Goal: Information Seeking & Learning: Learn about a topic

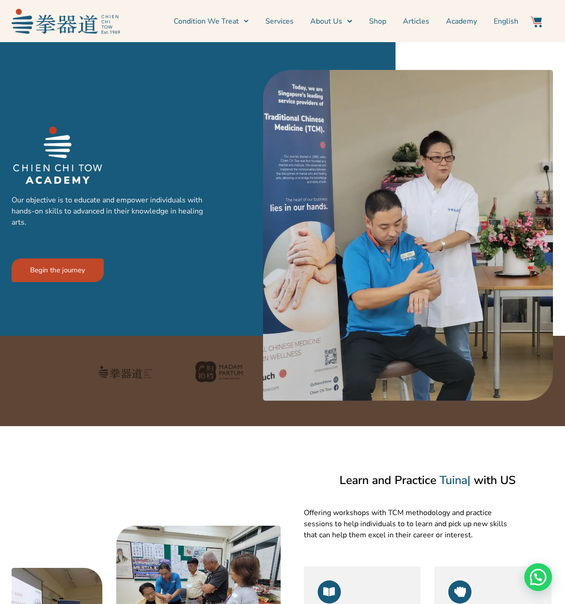
scroll to position [761, 0]
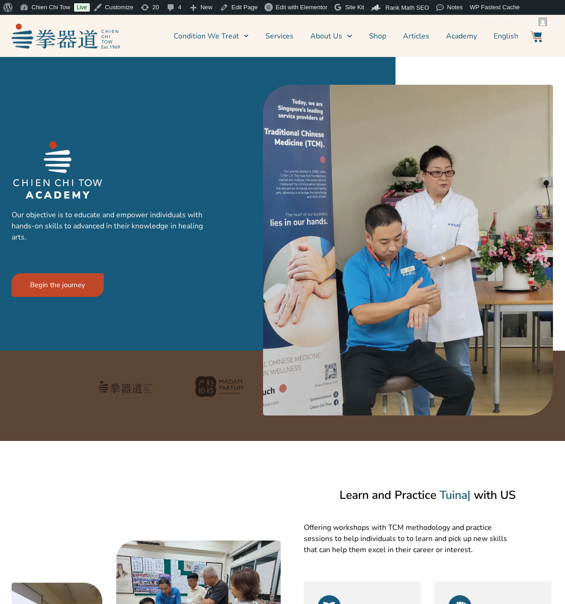
scroll to position [761, 0]
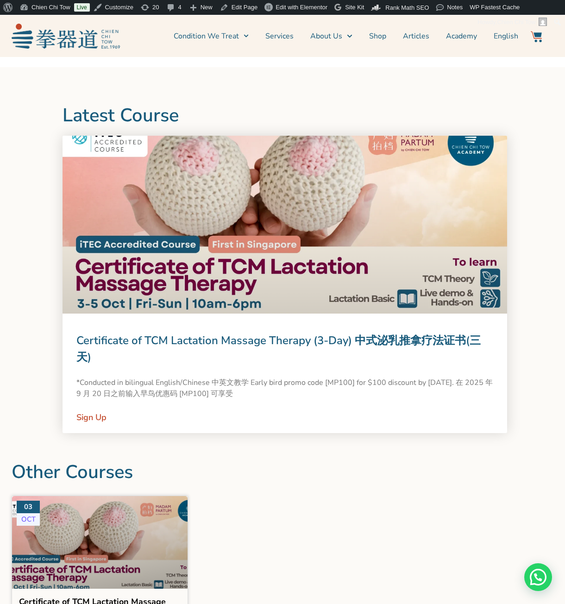
click at [364, 289] on link at bounding box center [285, 225] width 445 height 178
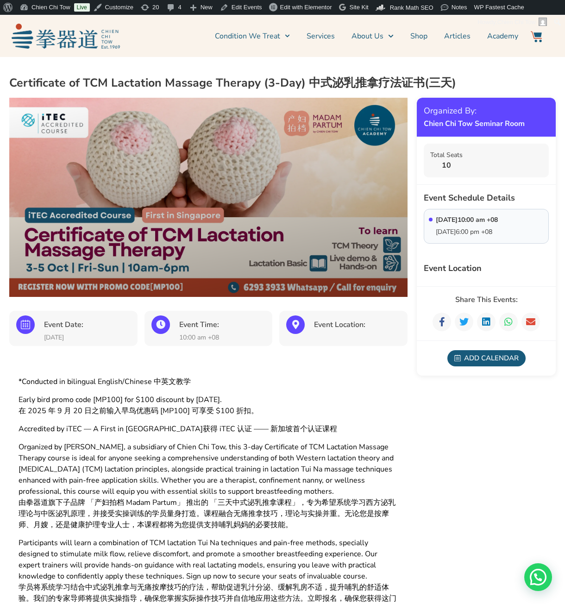
drag, startPoint x: 13, startPoint y: 429, endPoint x: 149, endPoint y: 431, distance: 135.4
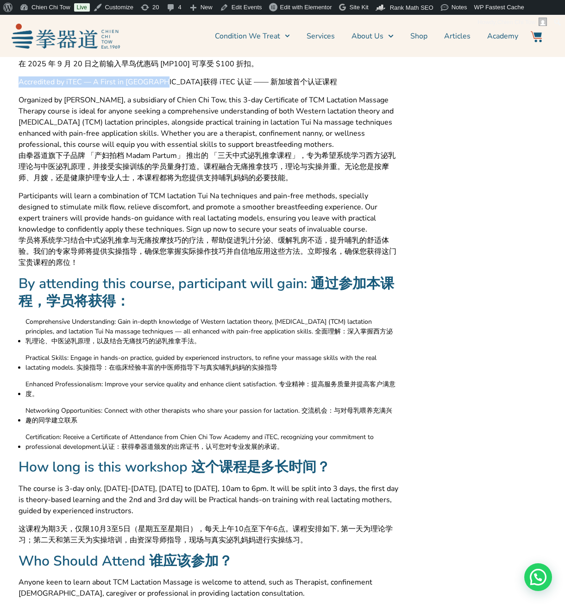
scroll to position [347, 0]
click at [33, 319] on span "Comprehensive Understanding: Gain in-depth knowledge of Western lactation theor…" at bounding box center [211, 331] width 373 height 29
drag, startPoint x: 33, startPoint y: 319, endPoint x: 128, endPoint y: 321, distance: 95.5
click at [128, 321] on span "Comprehensive Understanding: Gain in-depth knowledge of Western lactation theor…" at bounding box center [211, 331] width 373 height 29
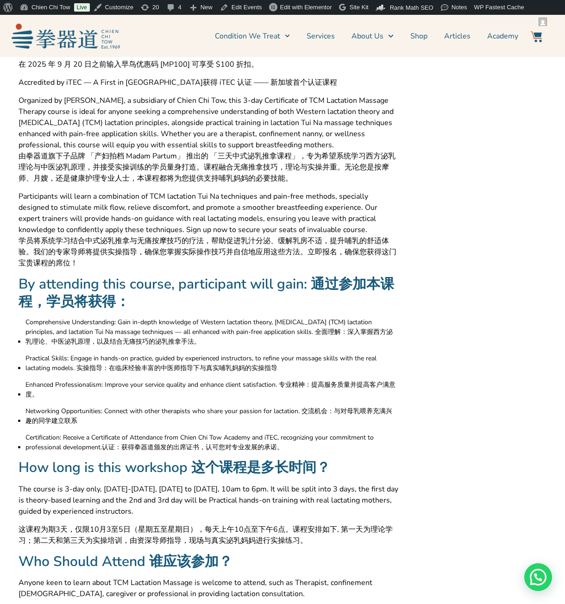
click at [28, 324] on span "Comprehensive Understanding: Gain in-depth knowledge of Western lactation theor…" at bounding box center [211, 331] width 373 height 29
drag, startPoint x: 28, startPoint y: 324, endPoint x: 85, endPoint y: 323, distance: 56.5
click at [85, 323] on span "Comprehensive Understanding: Gain in-depth knowledge of Western lactation theor…" at bounding box center [211, 331] width 373 height 29
click at [285, 322] on span "Comprehensive Understanding: Gain in-depth knowledge of Western lactation theor…" at bounding box center [211, 331] width 373 height 29
drag, startPoint x: 285, startPoint y: 322, endPoint x: 198, endPoint y: 327, distance: 86.3
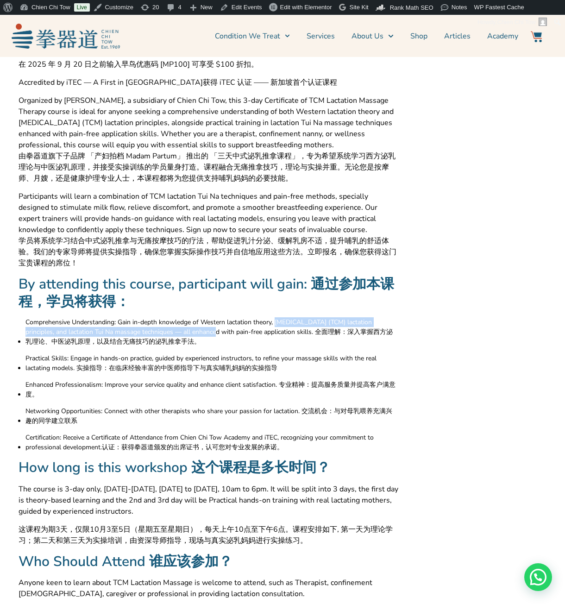
click at [198, 327] on span "Comprehensive Understanding: Gain in-depth knowledge of Western lactation theor…" at bounding box center [211, 331] width 373 height 29
copy span "Traditional Chinese Medicine (TCM) lactation principles, and lactation Tui Na m…"
click at [73, 358] on span "Practical Skills: Engage in hands-on practice, guided by experienced instructor…" at bounding box center [211, 363] width 373 height 19
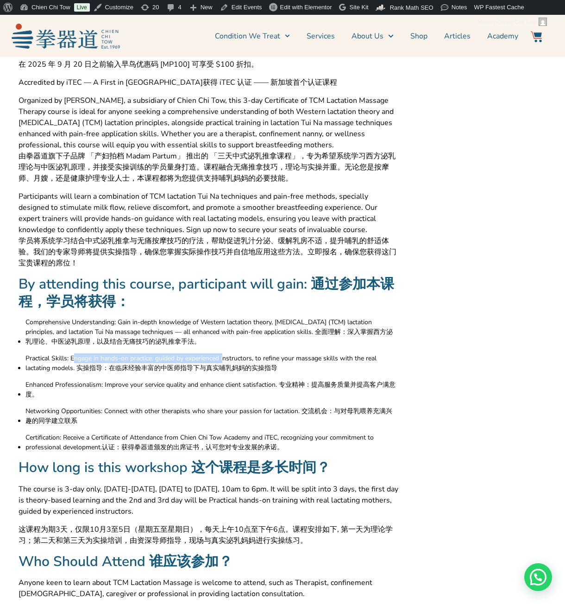
drag, startPoint x: 74, startPoint y: 358, endPoint x: 227, endPoint y: 355, distance: 153.4
click at [227, 355] on span "Practical Skills: Engage in hands-on practice, guided by experienced instructor…" at bounding box center [211, 363] width 373 height 19
click at [85, 358] on span "Practical Skills: Engage in hands-on practice, guided by experienced instructor…" at bounding box center [211, 363] width 373 height 19
drag, startPoint x: 85, startPoint y: 358, endPoint x: 63, endPoint y: 368, distance: 23.6
click at [63, 368] on span "Practical Skills: Engage in hands-on practice, guided by experienced instructor…" at bounding box center [211, 363] width 373 height 19
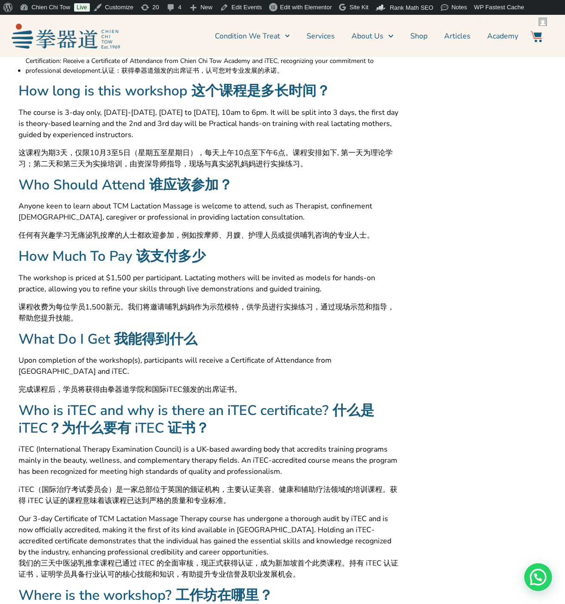
scroll to position [721, 0]
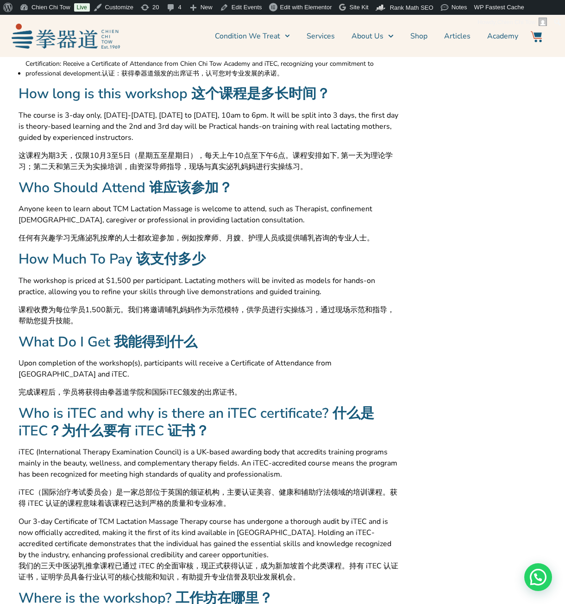
click at [117, 207] on span "Anyone keen to learn about TCM Lactation Massage is welcome to attend, such as …" at bounding box center [209, 214] width 380 height 22
drag, startPoint x: 117, startPoint y: 207, endPoint x: 234, endPoint y: 209, distance: 116.8
click at [234, 209] on span "Anyone keen to learn about TCM Lactation Massage is welcome to attend, such as …" at bounding box center [209, 214] width 380 height 22
click at [294, 206] on span "Anyone keen to learn about TCM Lactation Massage is welcome to attend, such as …" at bounding box center [209, 214] width 380 height 22
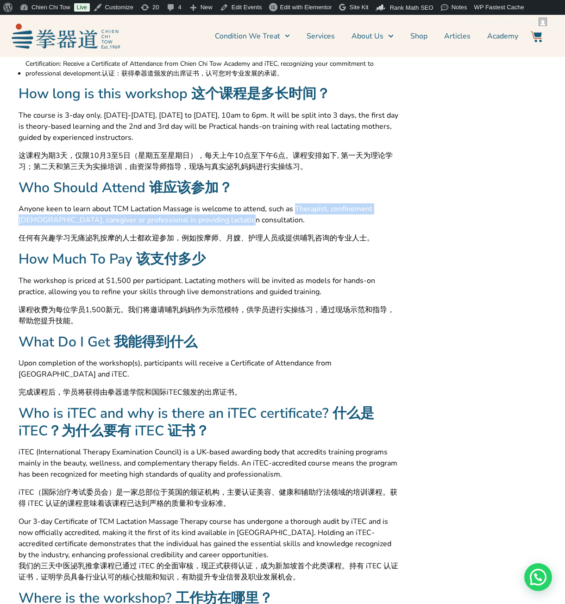
drag, startPoint x: 294, startPoint y: 206, endPoint x: 185, endPoint y: 216, distance: 108.9
click at [185, 216] on span "Anyone keen to learn about TCM Lactation Massage is welcome to attend, such as …" at bounding box center [209, 214] width 380 height 22
copy span "Therapist, confinement lady, caregiver or professional in providing lactation c…"
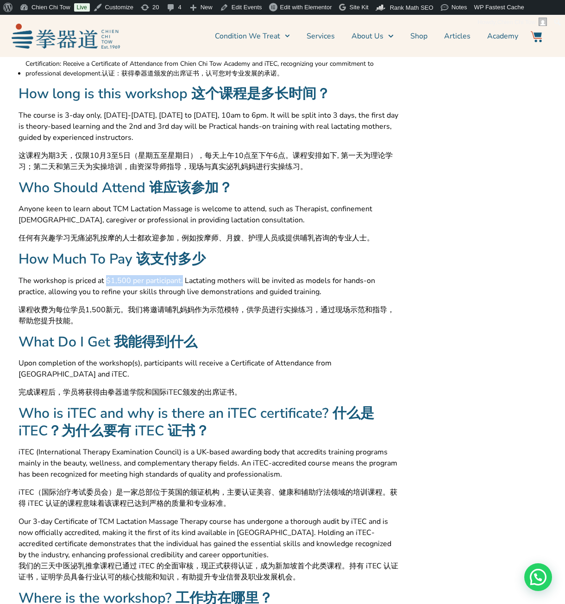
drag, startPoint x: 105, startPoint y: 278, endPoint x: 179, endPoint y: 282, distance: 74.2
click at [179, 282] on span "The workshop is priced at $1,500 per participant. Lactating mothers will be inv…" at bounding box center [209, 286] width 380 height 22
copy span "$1,500 per participant."
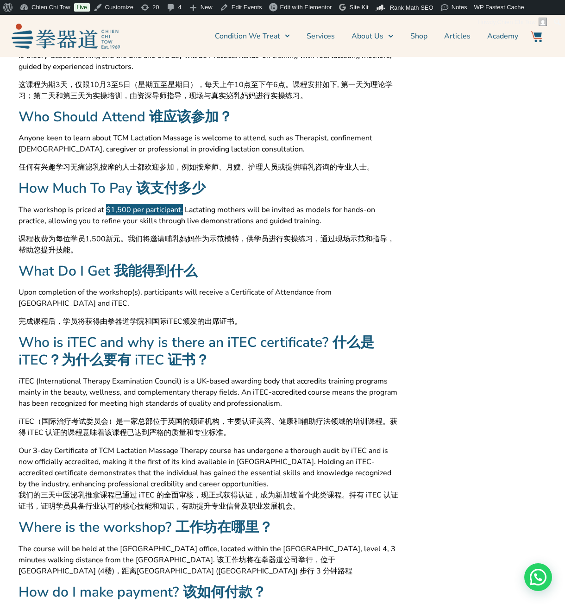
scroll to position [796, 0]
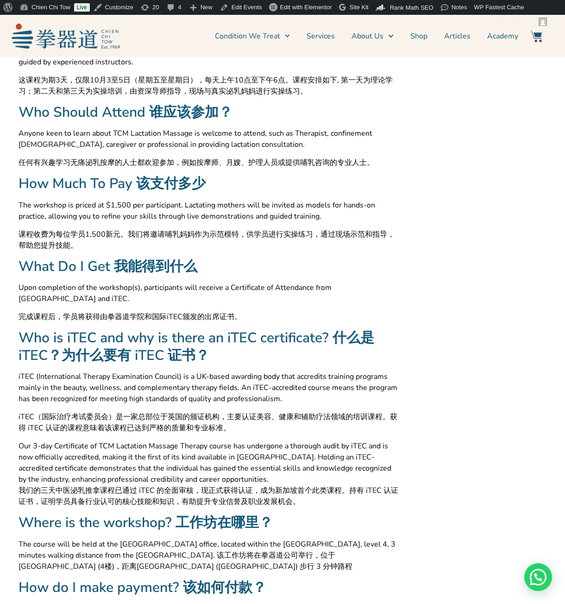
click at [30, 374] on span "iTEC (International Therapy Examination Council) is a UK-based awarding body th…" at bounding box center [209, 387] width 380 height 33
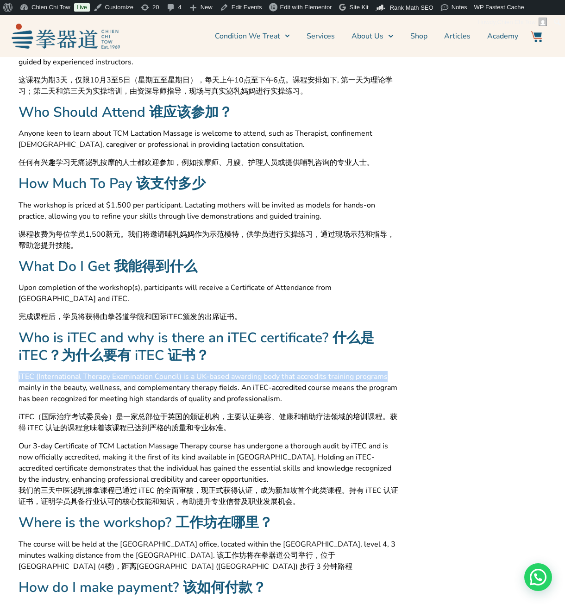
drag, startPoint x: 30, startPoint y: 374, endPoint x: 364, endPoint y: 374, distance: 333.7
click at [364, 374] on span "iTEC (International Therapy Examination Council) is a UK-based awarding body th…" at bounding box center [209, 387] width 380 height 33
copy span "iTEC (International Therapy Examination Council) is a UK-based awarding body th…"
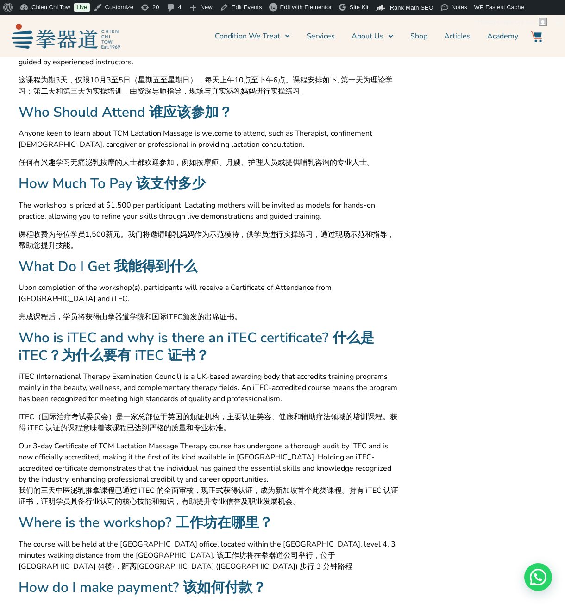
click at [58, 396] on span "iTEC (International Therapy Examination Council) is a UK-based awarding body th…" at bounding box center [209, 387] width 380 height 33
drag, startPoint x: 58, startPoint y: 396, endPoint x: 235, endPoint y: 400, distance: 177.5
click at [235, 400] on span "iTEC (International Therapy Examination Council) is a UK-based awarding body th…" at bounding box center [209, 387] width 380 height 33
click at [319, 388] on span "iTEC (International Therapy Examination Council) is a UK-based awarding body th…" at bounding box center [209, 387] width 380 height 33
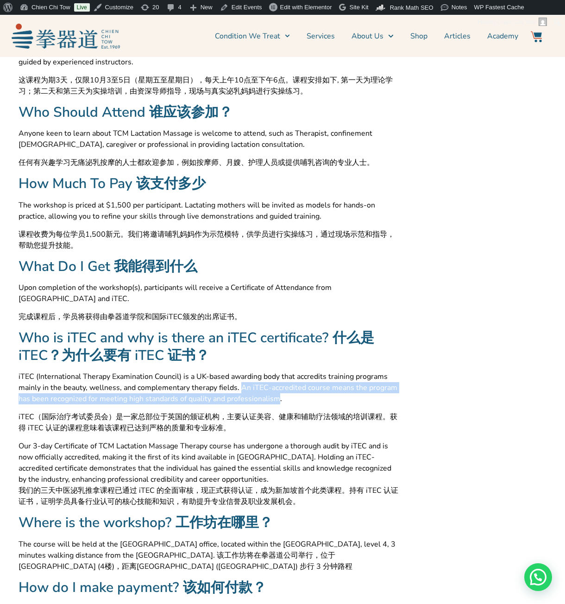
drag, startPoint x: 238, startPoint y: 384, endPoint x: 274, endPoint y: 396, distance: 38.5
click at [274, 396] on span "iTEC (International Therapy Examination Council) is a UK-based awarding body th…" at bounding box center [209, 387] width 380 height 33
copy span "An iTEC-accredited course means the program has been recognized for meeting hig…"
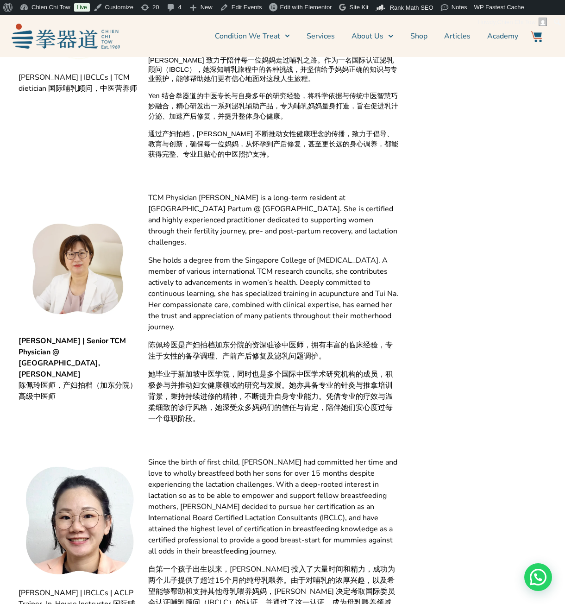
scroll to position [1640, 0]
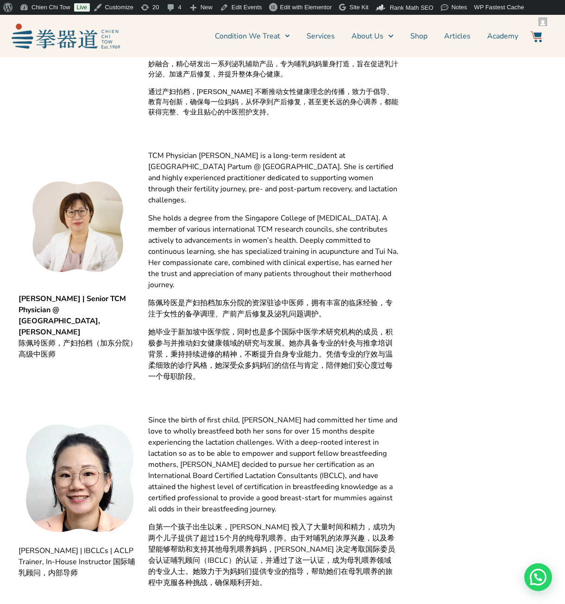
click at [155, 150] on span "TCM Physician Judy Chen is a long-term resident at Madam Partum @ Katong. She i…" at bounding box center [273, 178] width 250 height 56
drag, startPoint x: 155, startPoint y: 127, endPoint x: 168, endPoint y: 142, distance: 19.7
click at [168, 150] on span "TCM Physician Judy Chen is a long-term resident at Madam Partum @ Katong. She i…" at bounding box center [273, 178] width 250 height 56
copy span "TCM Physician Judy Chen is a long-term resident at Madam Partum @ Katong"
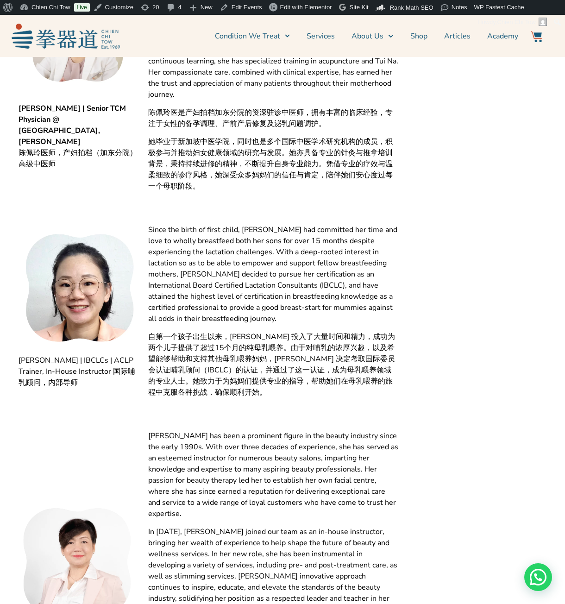
scroll to position [1829, 0]
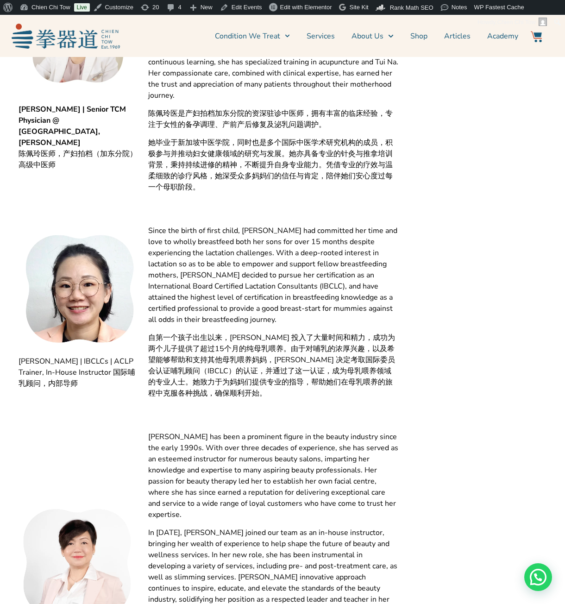
click at [162, 431] on span "Christine Tan has been a prominent figure in the beauty industry since the earl…" at bounding box center [273, 475] width 250 height 89
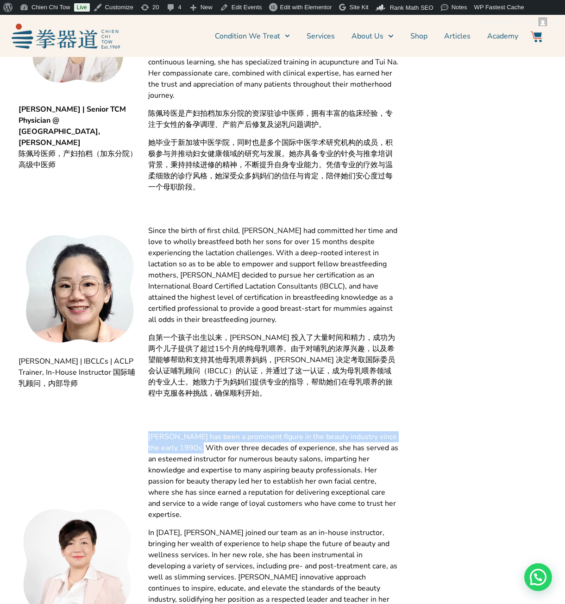
drag, startPoint x: 162, startPoint y: 386, endPoint x: 185, endPoint y: 397, distance: 26.1
click at [185, 431] on span "Christine Tan has been a prominent figure in the beauty industry since the earl…" at bounding box center [273, 475] width 250 height 89
copy span "Christine Tan has been a prominent figure in the beauty industry since the earl…"
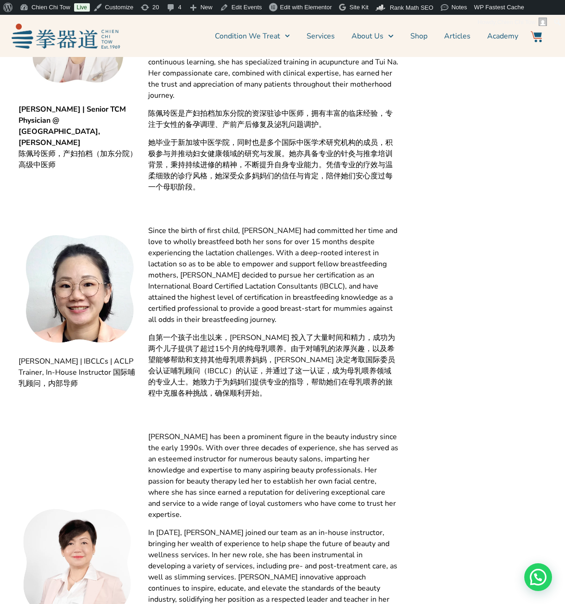
click at [235, 225] on span "Since the birth of first child, Yvonne had committed her time and love to wholl…" at bounding box center [273, 275] width 250 height 100
drag, startPoint x: 235, startPoint y: 211, endPoint x: 185, endPoint y: 228, distance: 52.8
click at [185, 228] on span "Since the birth of first child, Yvonne had committed her time and love to wholl…" at bounding box center [273, 275] width 250 height 100
click at [273, 239] on span "Since the birth of first child, Yvonne had committed her time and love to wholl…" at bounding box center [273, 275] width 250 height 100
click at [253, 225] on span "Since the birth of first child, Yvonne had committed her time and love to wholl…" at bounding box center [273, 275] width 250 height 100
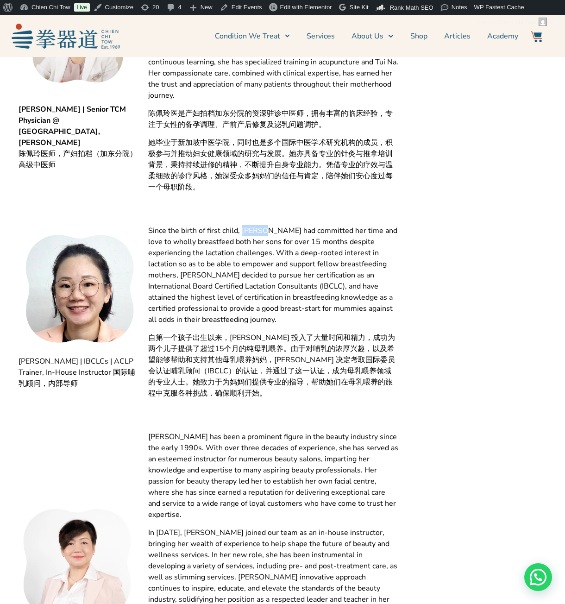
click at [253, 225] on span "Since the birth of first child, Yvonne had committed her time and love to wholl…" at bounding box center [273, 275] width 250 height 100
copy span "Yvonne"
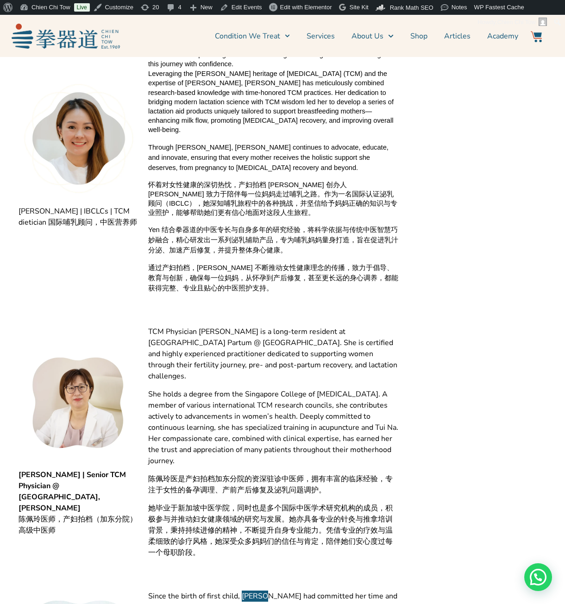
scroll to position [1313, 0]
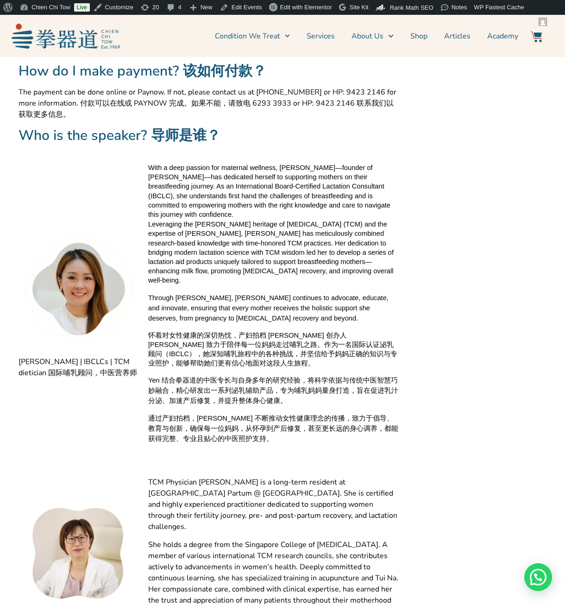
click at [286, 163] on span "With a deep passion for maternal wellness, Yen Lim—founder of Madam Partum—has …" at bounding box center [273, 191] width 250 height 56
drag, startPoint x: 286, startPoint y: 162, endPoint x: 360, endPoint y: 171, distance: 74.7
click at [360, 171] on span "With a deep passion for maternal wellness, Yen Lim—founder of Madam Partum—has …" at bounding box center [273, 191] width 250 height 56
copy span "Yen Lim—founder of Madam Partum—has dedicated herself to supporting mothers on …"
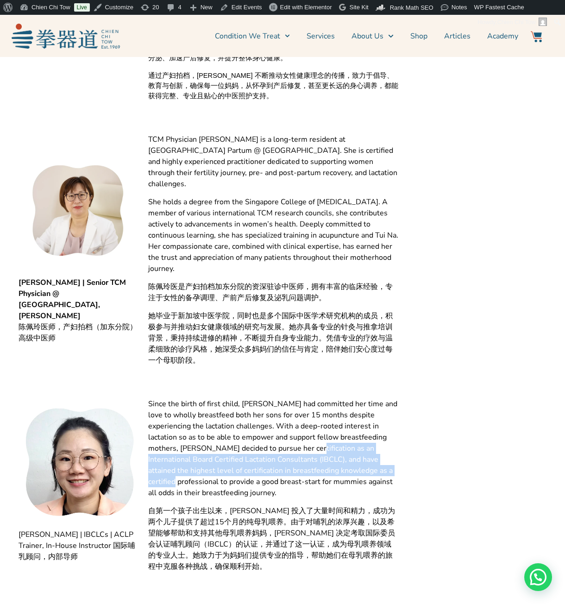
drag, startPoint x: 243, startPoint y: 410, endPoint x: 318, endPoint y: 432, distance: 77.7
click at [318, 432] on span "Since the birth of first child, Yvonne had committed her time and love to wholl…" at bounding box center [273, 449] width 250 height 100
copy span "an International Board Certified Lactation Consultants (IBCLC), and have attain…"
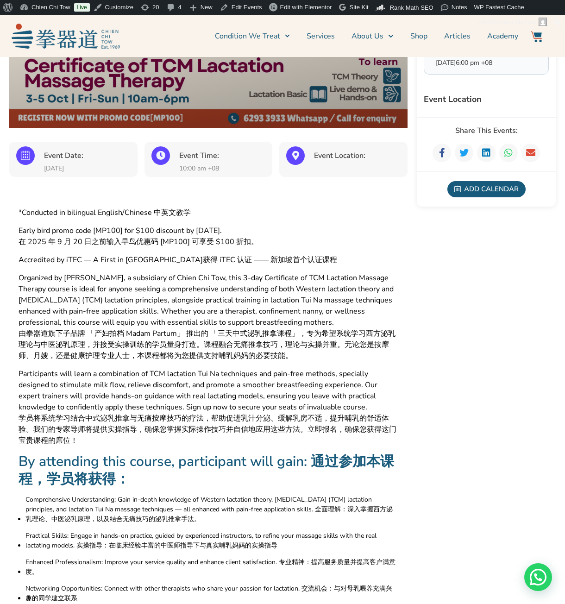
scroll to position [169, 0]
drag, startPoint x: 235, startPoint y: 277, endPoint x: 333, endPoint y: 317, distance: 105.4
click at [333, 317] on span "Organized by Madam Partum, a subsidiary of Chien Chi Tow, this 3-day Certificat…" at bounding box center [209, 301] width 380 height 56
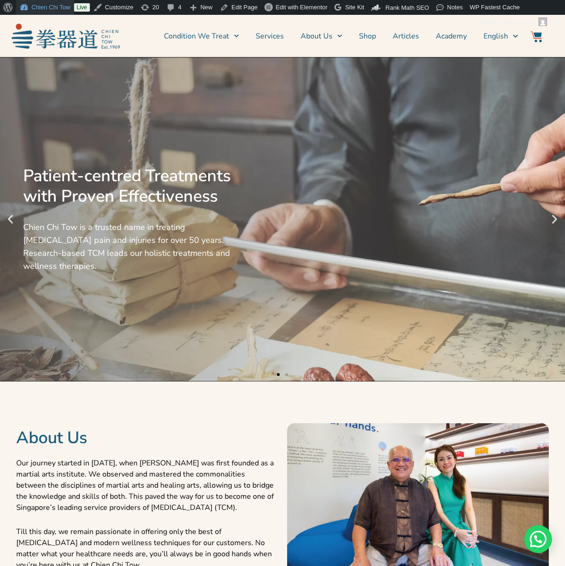
click at [31, 8] on link "Chien Chi Tow" at bounding box center [45, 7] width 58 height 15
